Goal: Check status: Verify the current state of an ongoing process or item

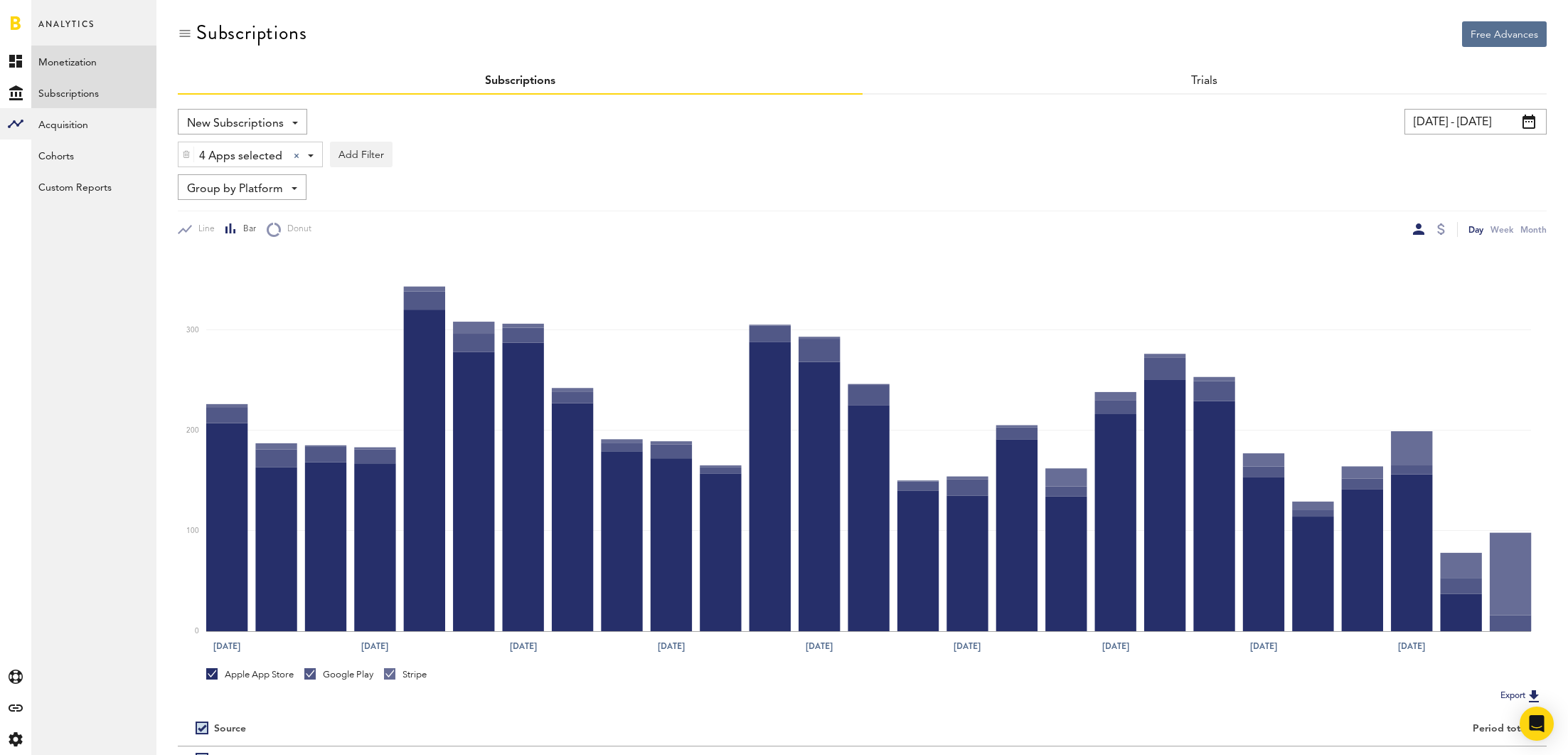
click at [89, 56] on link "Monetization" at bounding box center [93, 60] width 125 height 31
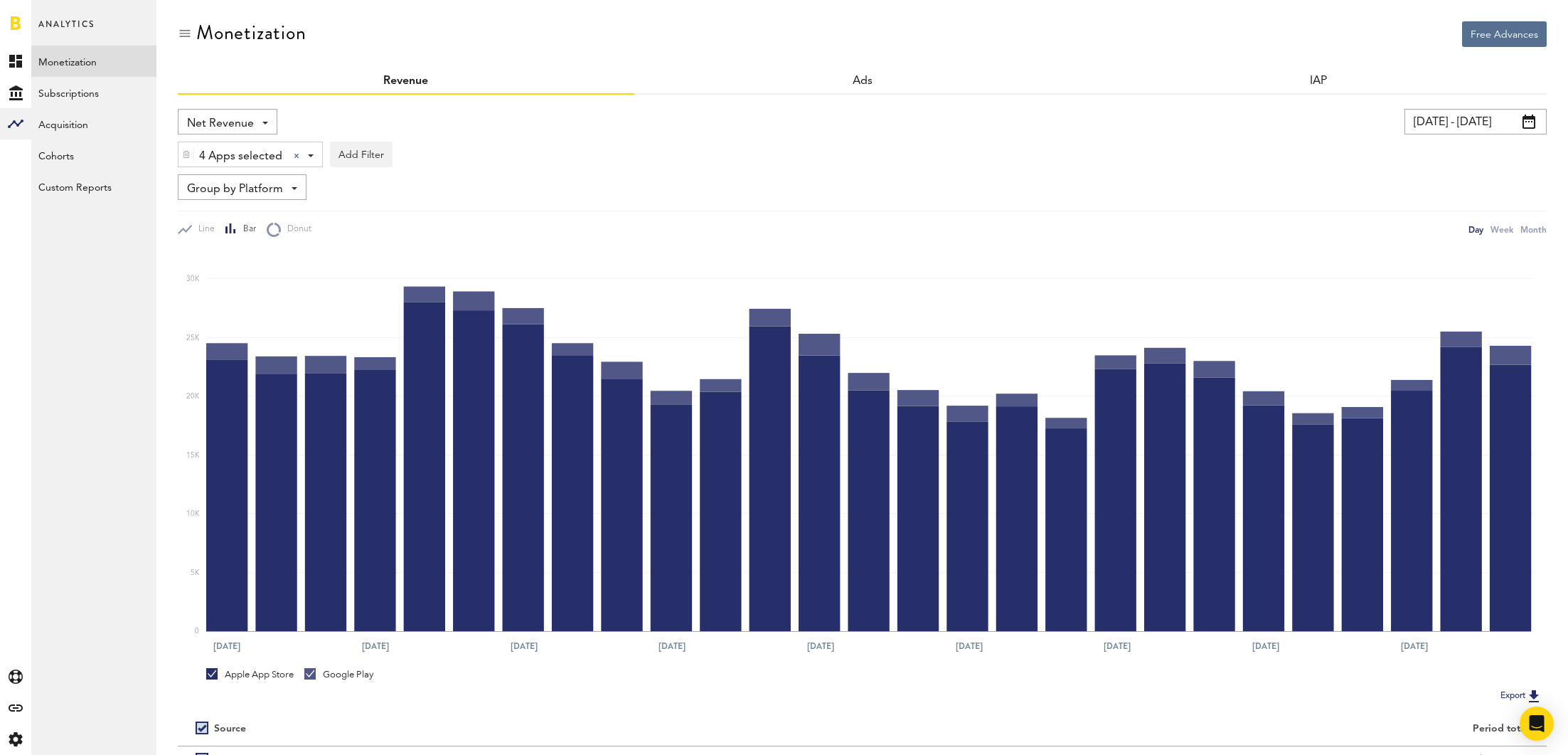
click at [248, 125] on span "Net Revenue" at bounding box center [220, 123] width 67 height 24
click at [242, 184] on span "Gross Revenue" at bounding box center [228, 180] width 71 height 24
